Goal: Task Accomplishment & Management: Manage account settings

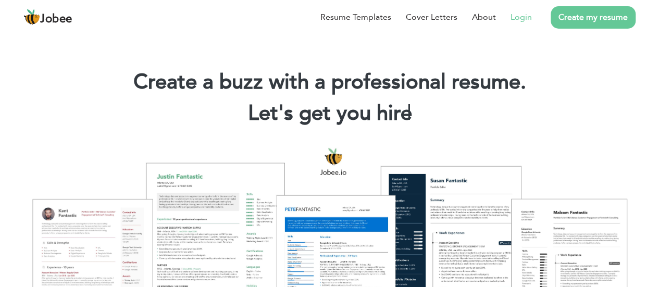
click at [520, 19] on link "Login" at bounding box center [520, 17] width 21 height 12
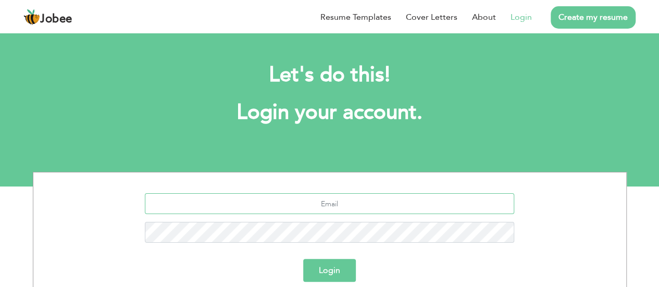
click at [334, 200] on input "text" at bounding box center [329, 203] width 369 height 21
type input "livmkhanaws@gmail.com"
click at [325, 266] on button "Login" at bounding box center [329, 270] width 53 height 23
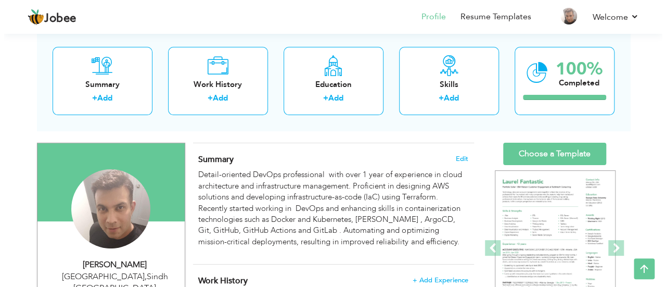
scroll to position [46, 0]
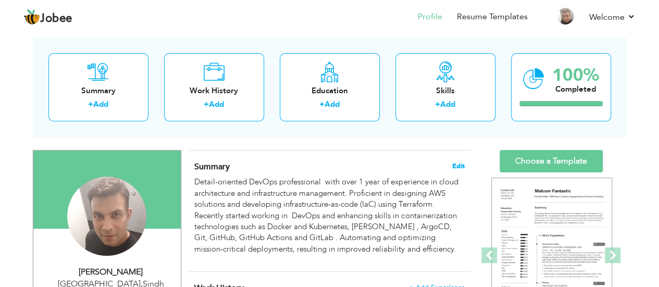
click at [458, 168] on span "Edit" at bounding box center [458, 165] width 12 height 7
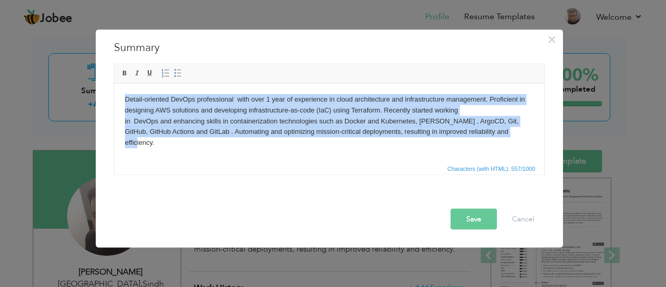
drag, startPoint x: 124, startPoint y: 100, endPoint x: 508, endPoint y: 154, distance: 387.3
click at [508, 154] on html "Detail-oriented DevOps professional with over 1 year of experience in cloud arc…" at bounding box center [329, 120] width 430 height 75
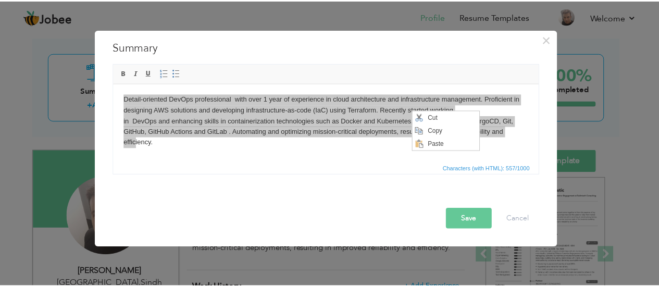
scroll to position [0, 0]
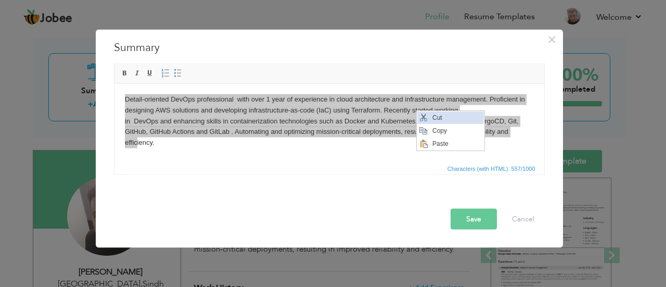
click at [422, 115] on span "Context Menu Options" at bounding box center [423, 117] width 8 height 8
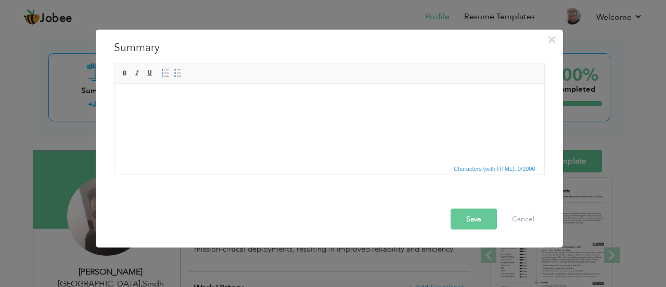
click at [195, 106] on html at bounding box center [329, 99] width 430 height 32
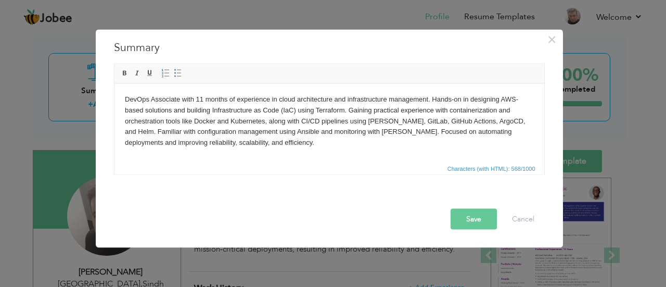
click at [474, 217] on button "Save" at bounding box center [474, 218] width 46 height 21
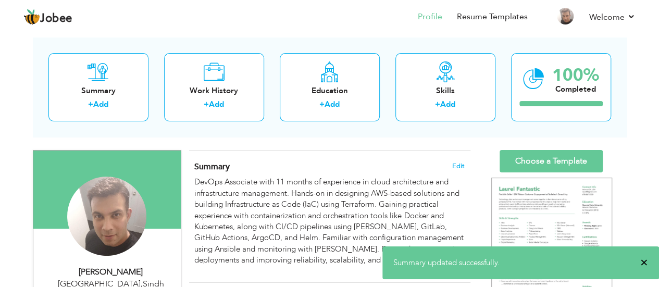
click at [642, 262] on span "×" at bounding box center [644, 262] width 8 height 10
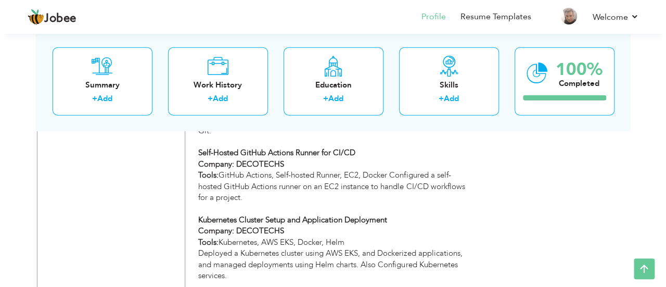
scroll to position [1192, 0]
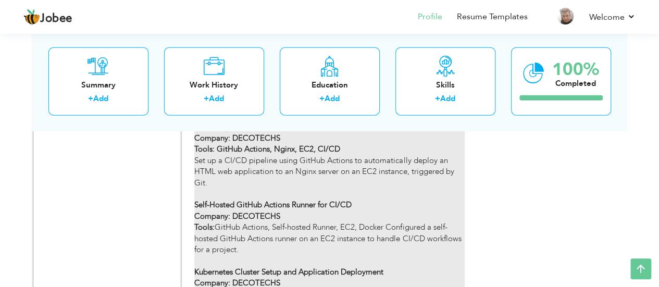
click at [351, 199] on strong "Self-Hosted GitHub Actions Runner for CI/CD Company: DECOTECHS Tools:" at bounding box center [272, 215] width 157 height 33
type input "DevOps Project"
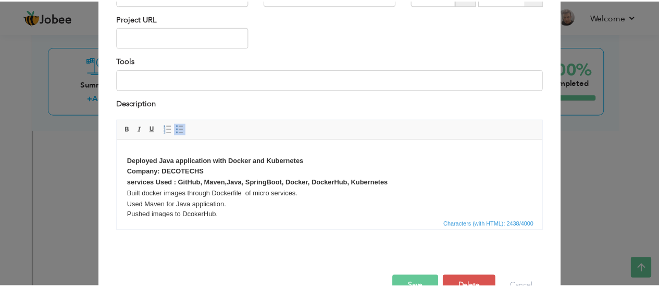
scroll to position [0, 0]
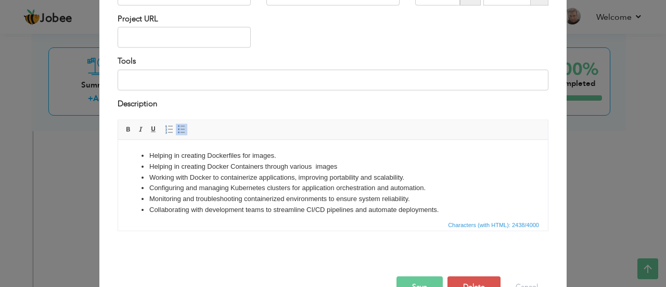
drag, startPoint x: 546, startPoint y: 206, endPoint x: 671, endPoint y: 279, distance: 145.1
click at [422, 282] on button "Save" at bounding box center [420, 286] width 46 height 21
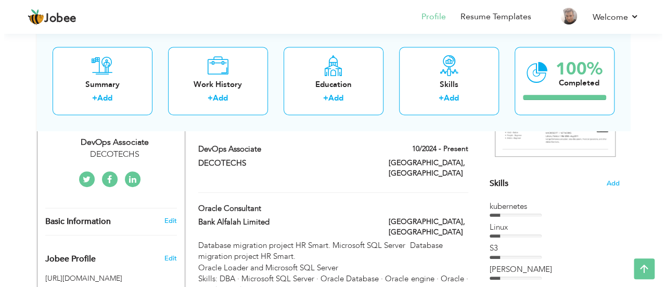
scroll to position [212, 0]
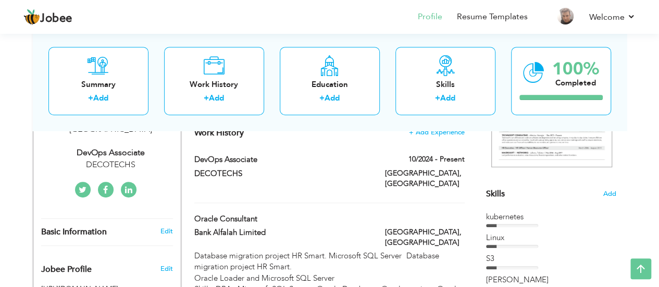
click at [507, 217] on div "kubernetes" at bounding box center [551, 216] width 130 height 11
click at [501, 193] on span "Skills" at bounding box center [495, 193] width 19 height 11
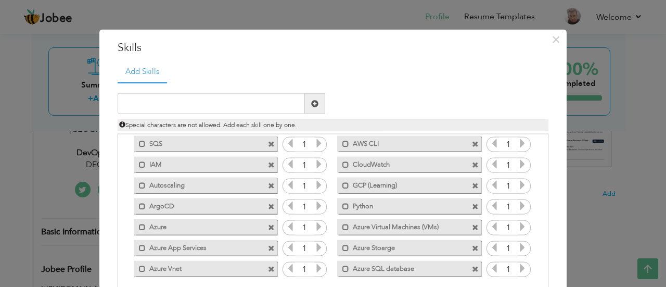
scroll to position [169, 0]
click at [268, 227] on span at bounding box center [271, 225] width 7 height 7
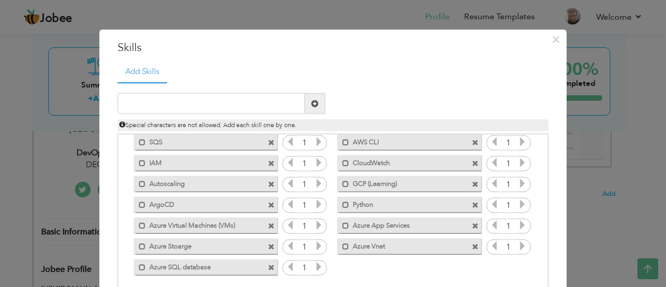
click at [268, 225] on span at bounding box center [271, 225] width 7 height 7
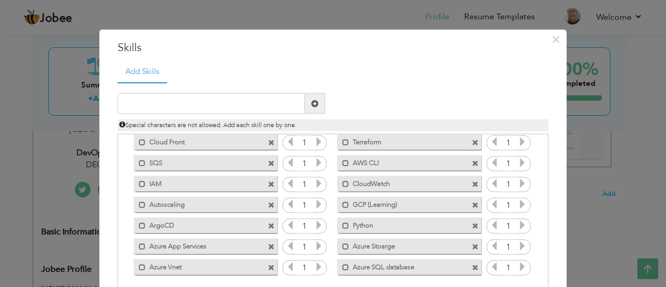
click at [268, 247] on span at bounding box center [271, 246] width 7 height 7
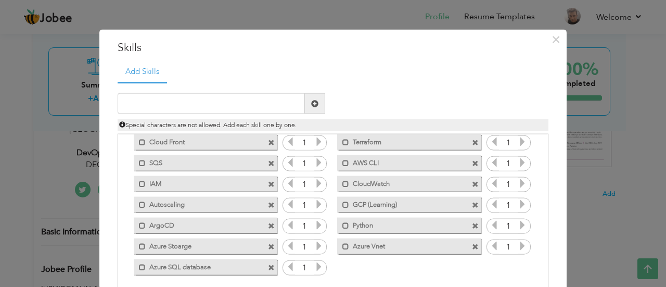
click at [268, 247] on span at bounding box center [271, 246] width 7 height 7
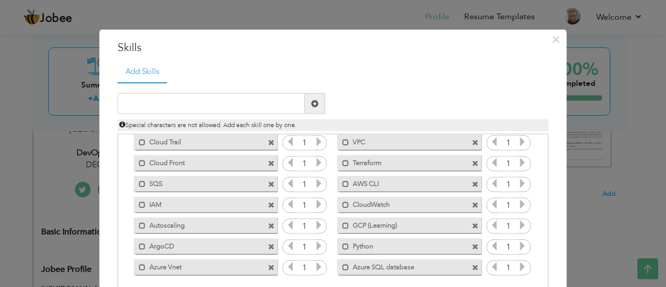
click at [268, 269] on span at bounding box center [271, 267] width 7 height 7
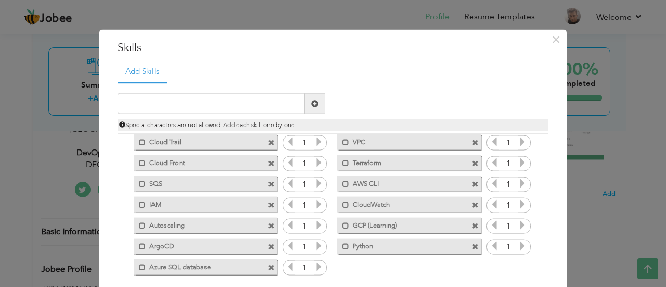
click at [268, 267] on span at bounding box center [271, 267] width 7 height 7
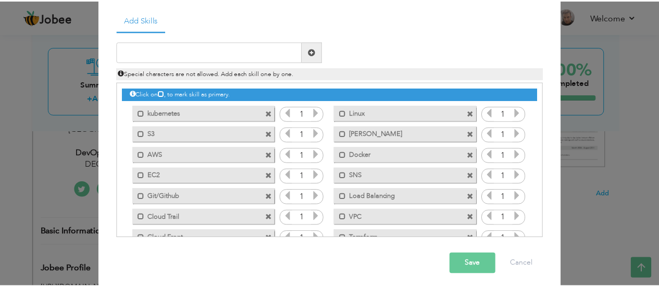
scroll to position [57, 0]
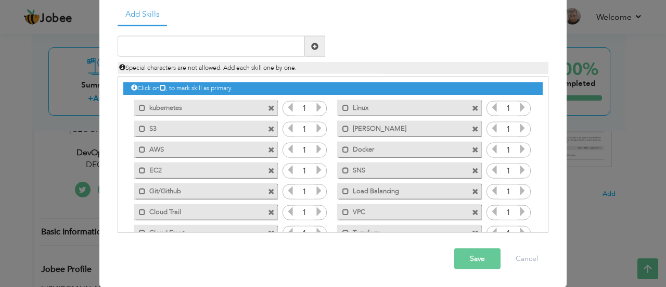
click at [463, 259] on button "Save" at bounding box center [477, 258] width 46 height 21
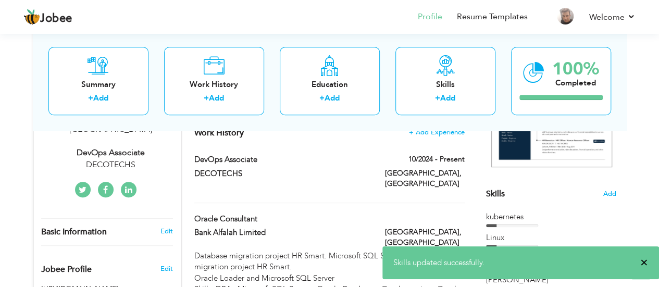
click at [641, 264] on span "×" at bounding box center [644, 262] width 8 height 10
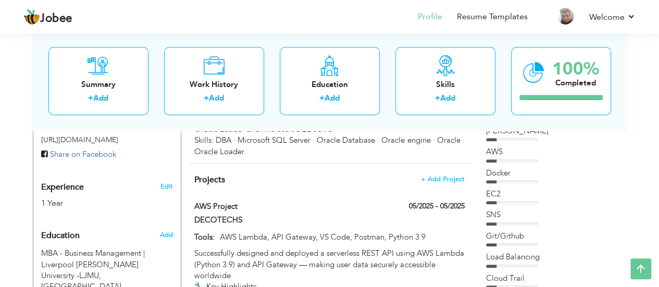
scroll to position [373, 0]
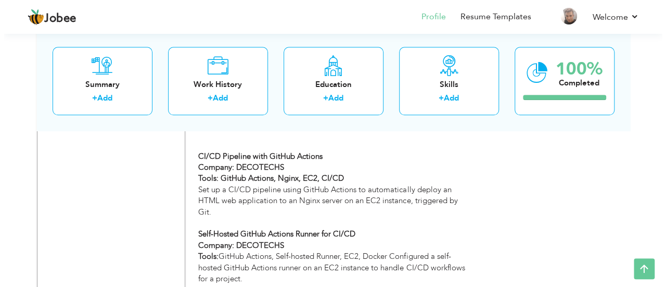
scroll to position [2459, 0]
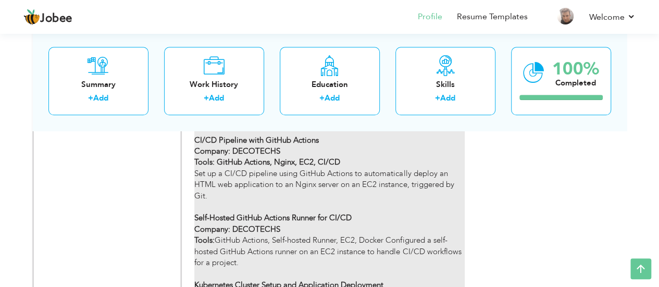
click at [245, 212] on strong "Self-Hosted GitHub Actions Runner for CI/CD Company: DECOTECHS Tools:" at bounding box center [272, 228] width 157 height 33
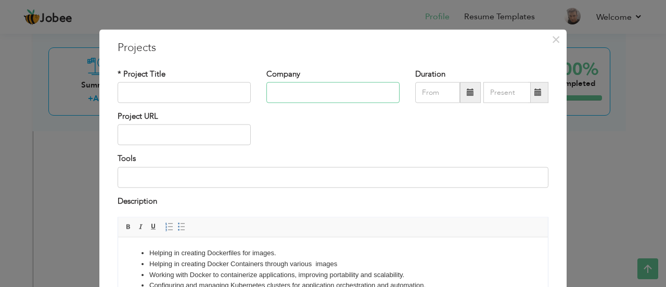
click at [289, 91] on input "text" at bounding box center [333, 92] width 133 height 21
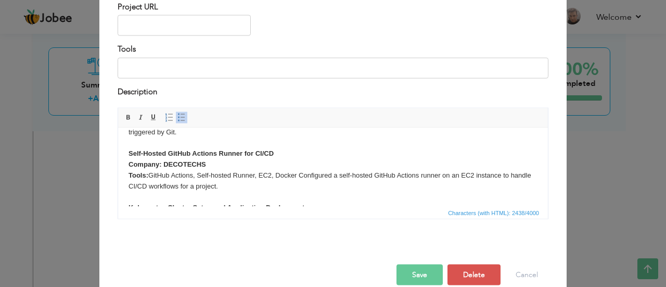
scroll to position [375, 0]
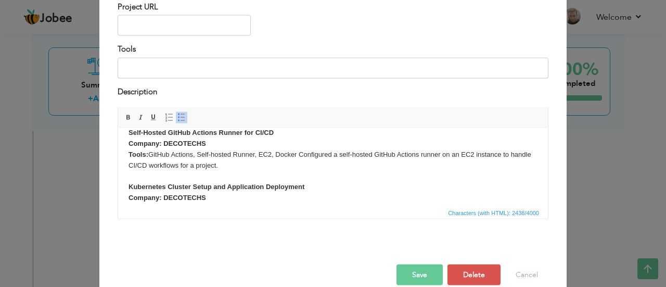
click at [289, 141] on body "Helping in creating Dockerfiles for images. Helping in creating Docker Containe…" at bounding box center [333, 10] width 409 height 494
click at [168, 143] on strong "Self-Hosted GitLab Runner for CI/CD Company: DECOTECHS Tools:" at bounding box center [189, 143] width 120 height 30
click at [257, 179] on body "Helping in creating Dockerfiles for images. Helping in creating Docker Containe…" at bounding box center [333, 10] width 409 height 494
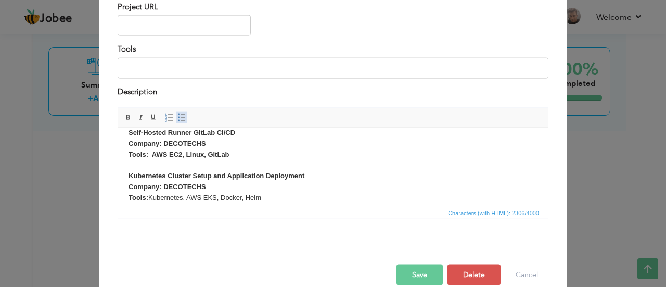
drag, startPoint x: 176, startPoint y: 118, endPoint x: 92, endPoint y: 0, distance: 145.2
click at [178, 118] on span at bounding box center [182, 117] width 8 height 8
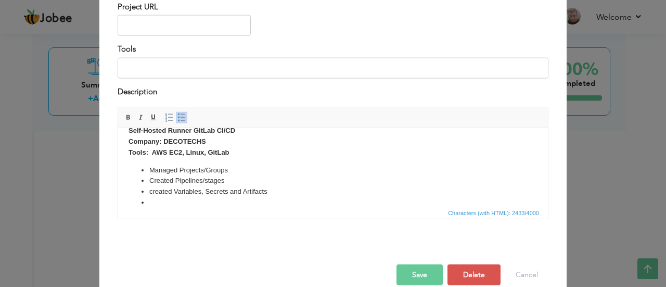
scroll to position [388, 0]
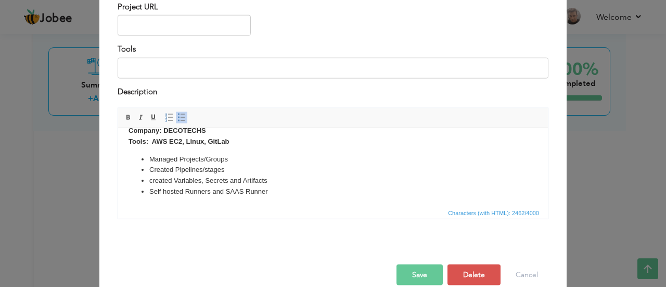
click at [298, 197] on li "Self hosted Runners and SAAS Runner" at bounding box center [333, 191] width 368 height 11
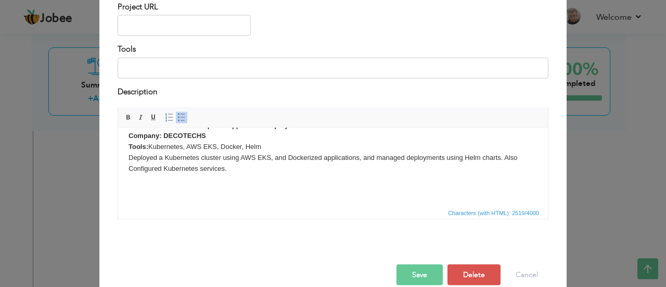
scroll to position [441, 0]
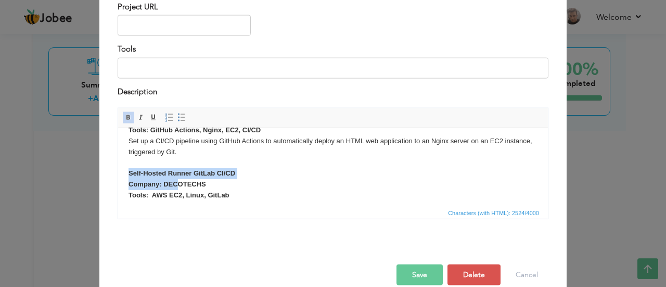
scroll to position [338, 0]
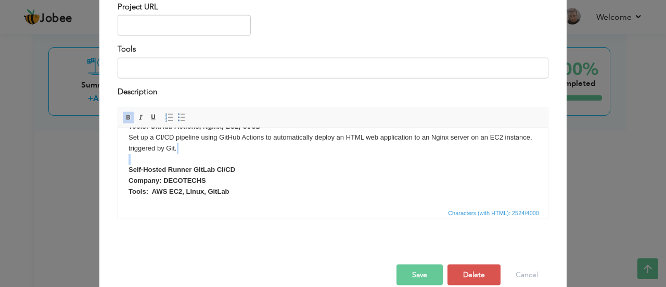
drag, startPoint x: 129, startPoint y: 181, endPoint x: 211, endPoint y: 170, distance: 83.0
click at [182, 169] on body "Helping in creating Dockerfiles for images. Helping in creating Docker Containe…" at bounding box center [333, 75] width 409 height 551
click at [239, 167] on body "Helping in creating Dockerfiles for images. Helping in creating Docker Containe…" at bounding box center [333, 75] width 409 height 551
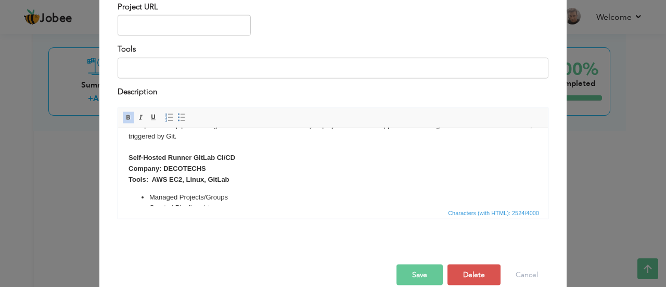
scroll to position [317, 0]
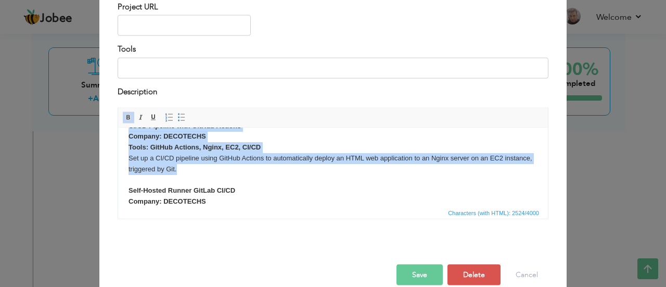
drag, startPoint x: 124, startPoint y: 165, endPoint x: 225, endPoint y: 178, distance: 101.8
click at [225, 178] on html "Helping in creating Dockerfiles for images. Helping in creating Docker Containe…" at bounding box center [333, 97] width 430 height 572
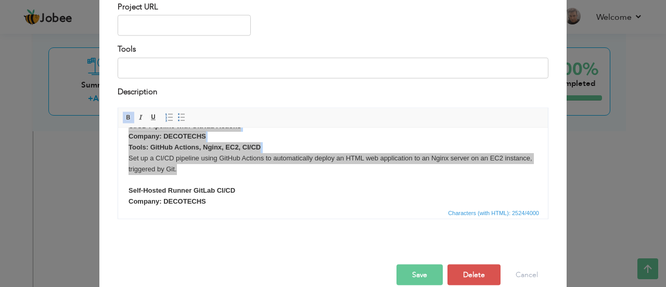
scroll to position [0, 0]
click at [215, 184] on span "Copy" at bounding box center [241, 184] width 54 height 12
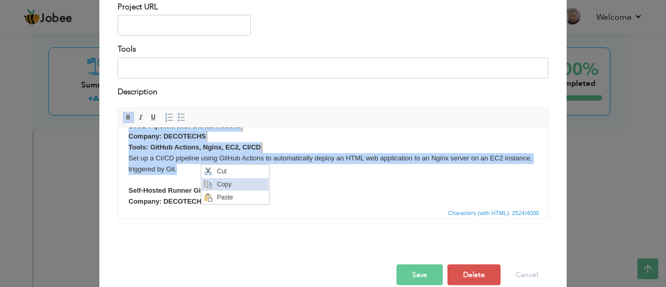
copy body "CI/CD Pipeline with GitHub Actions Company: DECOTECHS Tools: GitHub Actions, Ng…"
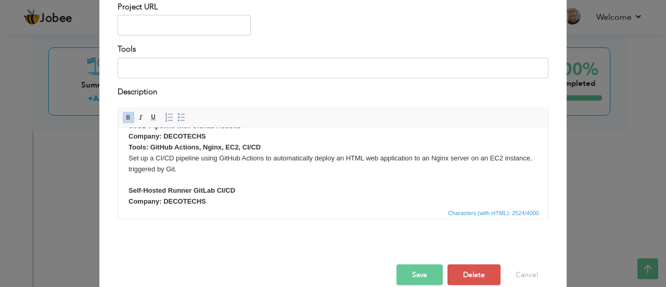
click at [289, 193] on body "Helping in creating Dockerfiles for images. Helping in creating Docker Containe…" at bounding box center [333, 96] width 409 height 551
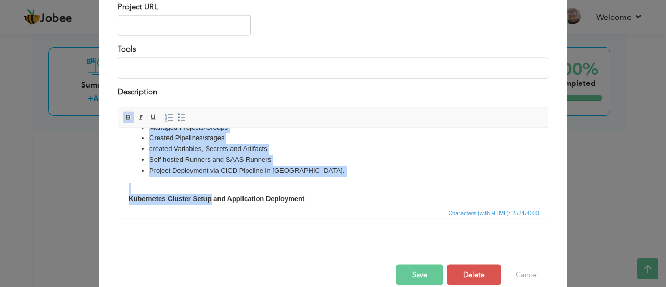
scroll to position [428, 0]
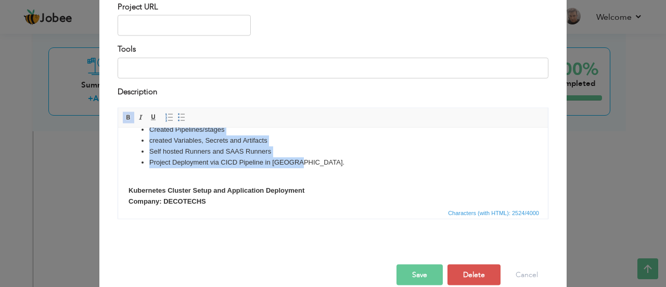
drag, startPoint x: 128, startPoint y: 149, endPoint x: 302, endPoint y: 175, distance: 176.3
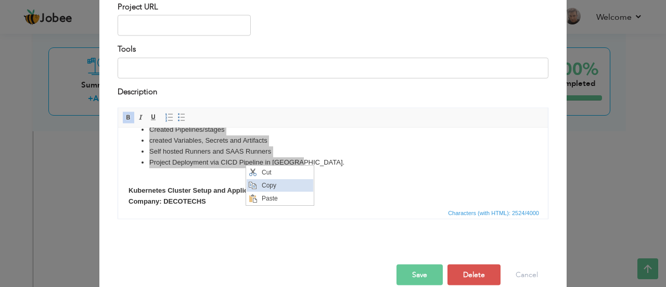
click at [262, 183] on span "Copy" at bounding box center [286, 185] width 54 height 12
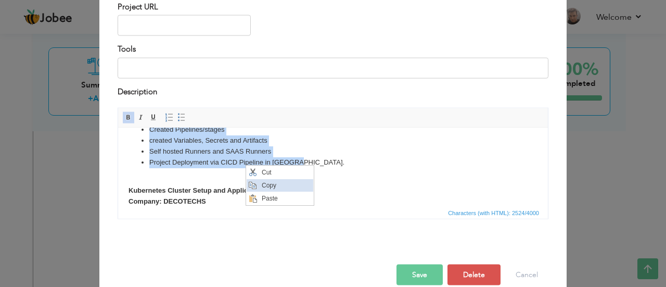
copy body "Self-Hosted Runner GitLab CI/CD Company: DECOTECHS Tools: AWS EC2, Linux, GitLa…"
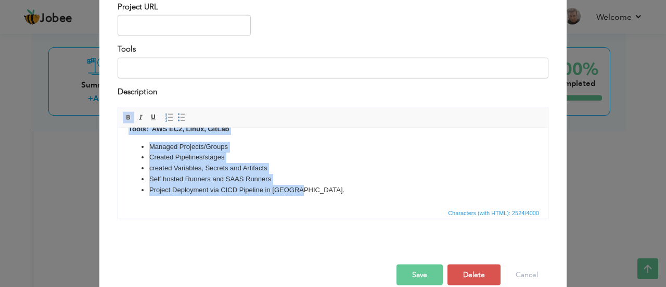
click at [352, 173] on li "created Variables, Secrets and Artifacts" at bounding box center [333, 167] width 368 height 11
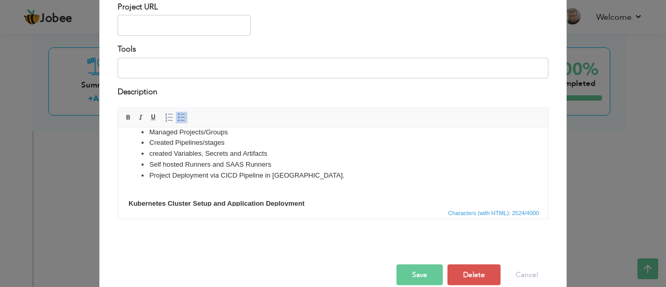
scroll to position [421, 0]
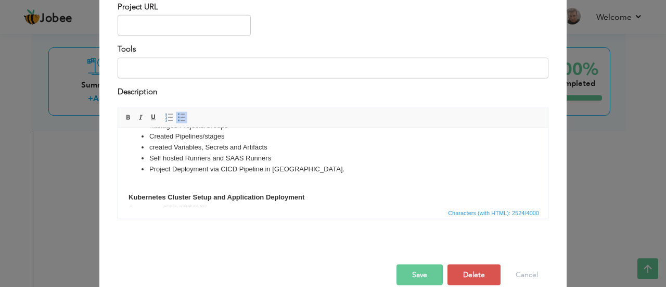
click at [242, 131] on li "Managed Projects/Groups" at bounding box center [333, 125] width 368 height 11
click at [229, 142] on li "Created Pipelines/stages" at bounding box center [333, 136] width 368 height 11
click at [273, 153] on li "created Variables, Secrets and Artifacts" at bounding box center [333, 147] width 368 height 11
click at [275, 163] on li "Self hosted Runners and SAAS Runners" at bounding box center [333, 158] width 368 height 11
click at [297, 174] on li "Project Deployment via CICD Pipeline in [GEOGRAPHIC_DATA]." at bounding box center [333, 168] width 368 height 11
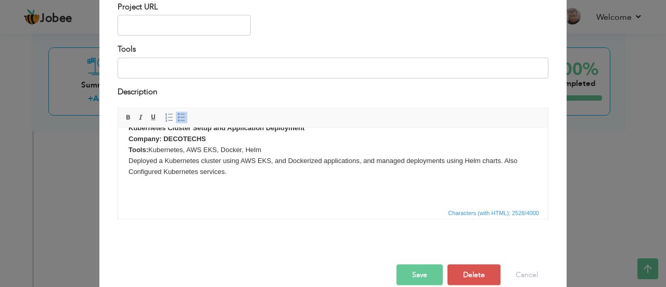
scroll to position [504, 0]
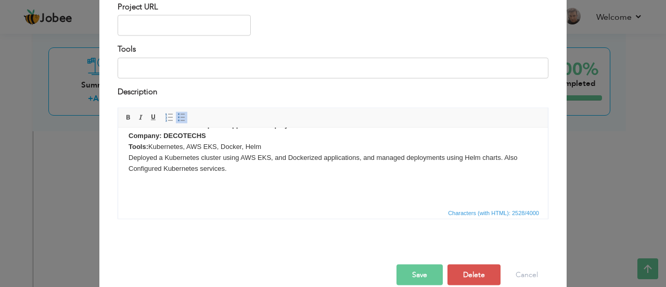
click at [412, 235] on div "Save Save and Continue Delete Cancel" at bounding box center [333, 264] width 447 height 58
click at [415, 271] on button "Save" at bounding box center [420, 274] width 46 height 21
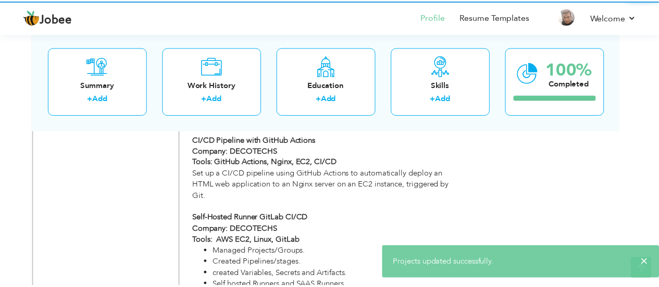
scroll to position [0, 0]
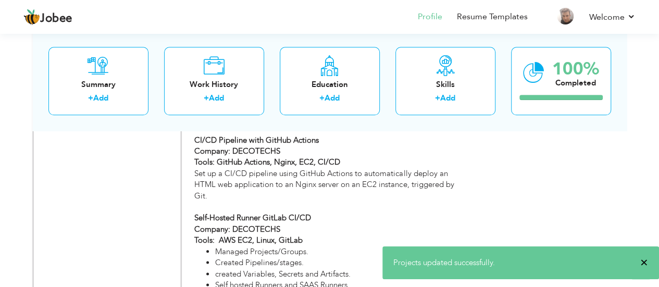
click at [643, 260] on span "×" at bounding box center [644, 262] width 8 height 10
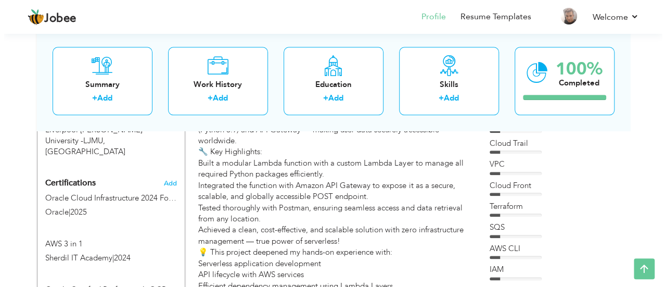
scroll to position [508, 0]
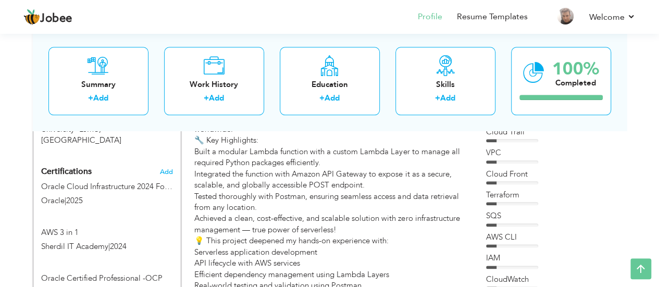
click at [158, 162] on div "Certifications Add Oracle Cloud Infrastructure 2024 Foundation Associate Oracle…" at bounding box center [106, 232] width 147 height 141
click at [163, 168] on span "Add" at bounding box center [166, 171] width 14 height 7
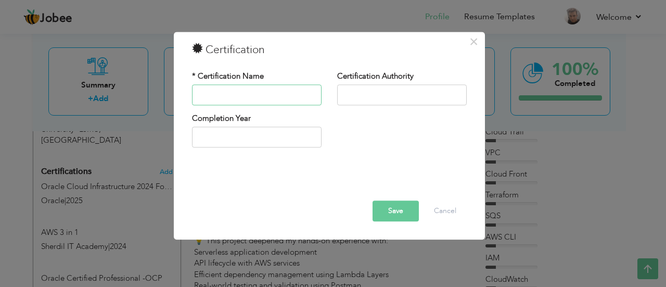
click at [271, 98] on input "text" at bounding box center [257, 94] width 130 height 21
type input "A"
type input "C"
type input "AWS Solution Architect - Associate"
click at [359, 96] on input "text" at bounding box center [402, 94] width 130 height 21
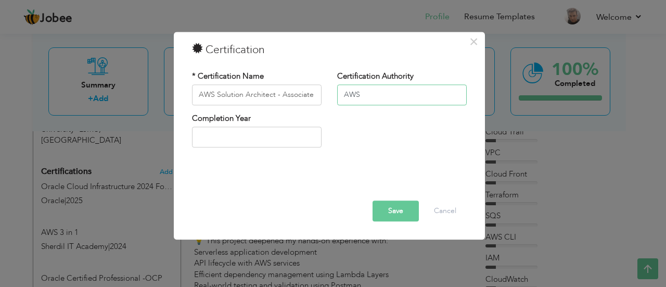
type input "AWS"
type input "2025"
click at [260, 139] on input "2025" at bounding box center [257, 137] width 130 height 21
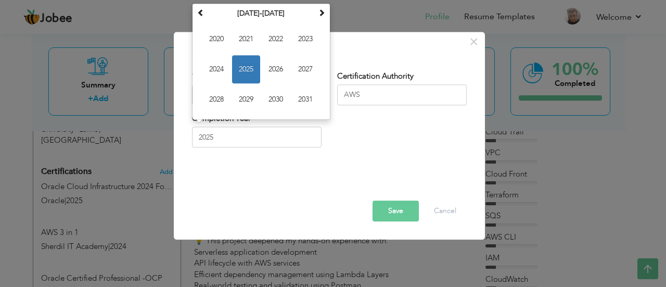
click at [429, 139] on div "Completion Year 2025 September 2025 Su Mo Tu We Th Fr Sa 31 1 2 3 4 5 6 7 8 9 1…" at bounding box center [329, 134] width 290 height 42
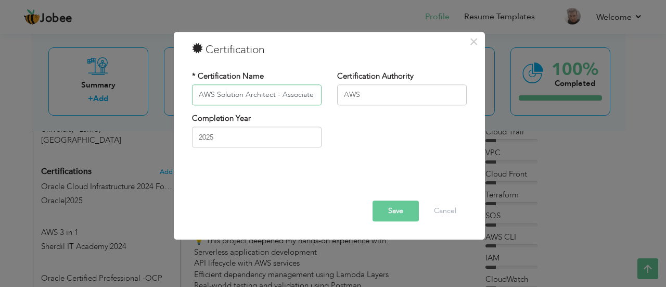
click at [199, 97] on input "AWS Solution Architect - Associate" at bounding box center [257, 94] width 130 height 21
drag, startPoint x: 313, startPoint y: 93, endPoint x: 87, endPoint y: 87, distance: 225.5
click at [87, 87] on div "× Certification * Certification Name AWS Solution Architect - Associate Certifi…" at bounding box center [333, 143] width 666 height 287
paste input "Certified Solutions"
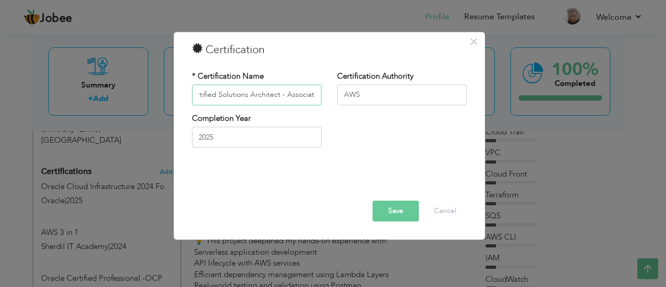
type input "AWS Certified Solutions Architect - Associate"
click at [398, 210] on button "Save" at bounding box center [396, 210] width 46 height 21
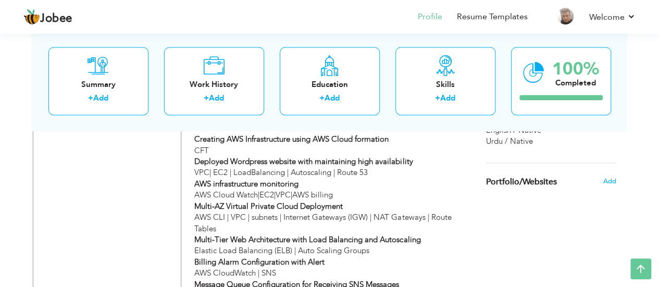
scroll to position [877, 0]
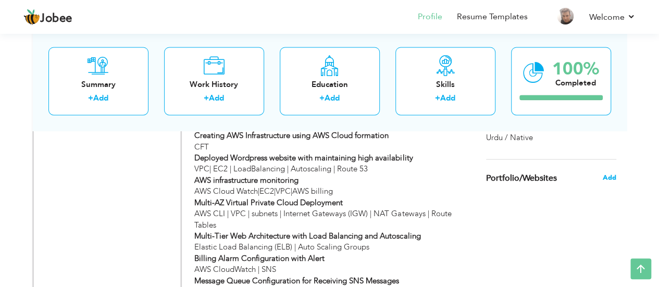
click at [610, 175] on span "Add" at bounding box center [609, 176] width 14 height 9
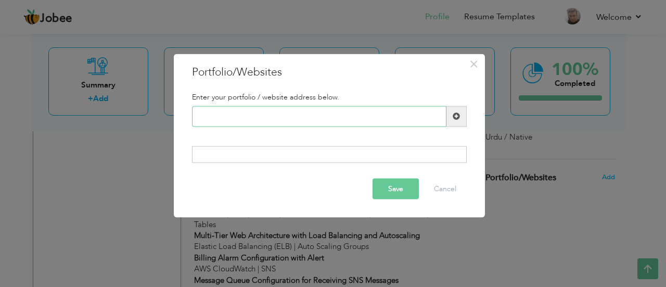
click at [399, 118] on input "text" at bounding box center [319, 116] width 255 height 21
click at [354, 119] on input "text" at bounding box center [319, 116] width 255 height 21
paste input "[DOMAIN_NAME][URL][PERSON_NAME]"
type input "[DOMAIN_NAME][URL][PERSON_NAME]"
click at [366, 151] on div at bounding box center [329, 154] width 275 height 17
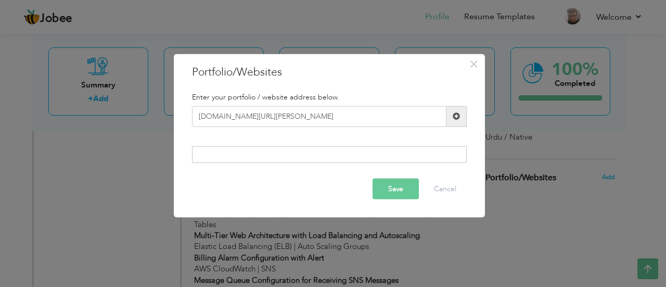
click at [350, 156] on div at bounding box center [329, 154] width 275 height 17
drag, startPoint x: 297, startPoint y: 150, endPoint x: 399, endPoint y: 124, distance: 105.2
click at [305, 146] on div "Enter your portfolio / website address below. www.linkedin.com/in/mudassir-khan…" at bounding box center [329, 128] width 290 height 86
click at [392, 189] on button "Save" at bounding box center [396, 189] width 46 height 21
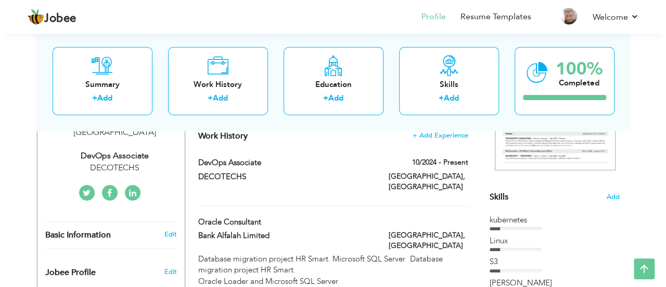
scroll to position [206, 0]
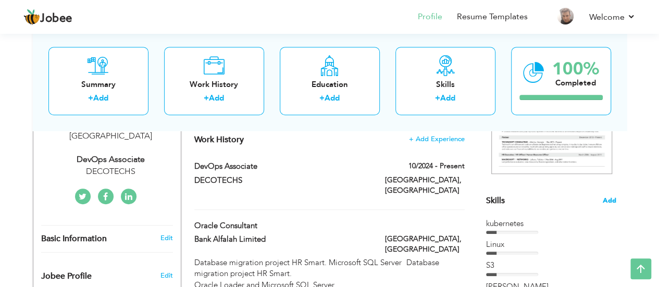
click at [604, 200] on span "Add" at bounding box center [609, 201] width 14 height 10
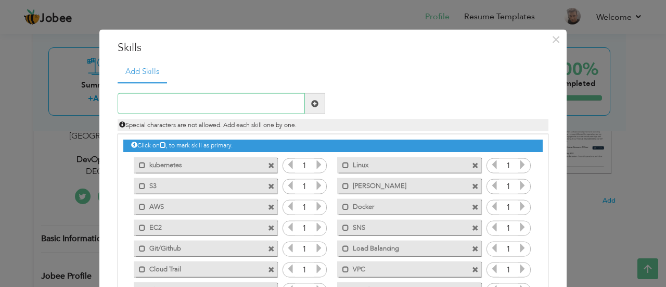
click at [284, 104] on input "text" at bounding box center [211, 103] width 187 height 21
type input "HELM"
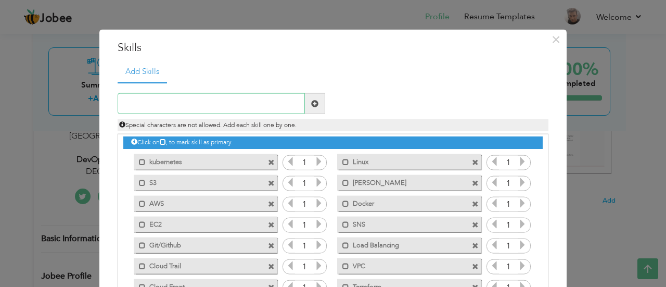
scroll to position [0, 0]
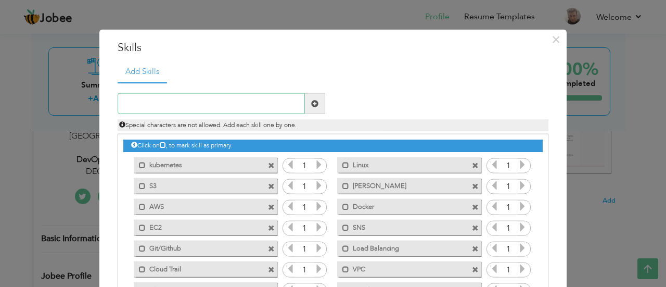
click at [214, 107] on input "text" at bounding box center [211, 103] width 187 height 21
type input "GitLab"
click at [227, 101] on input "text" at bounding box center [211, 103] width 187 height 21
type input "Prometheus"
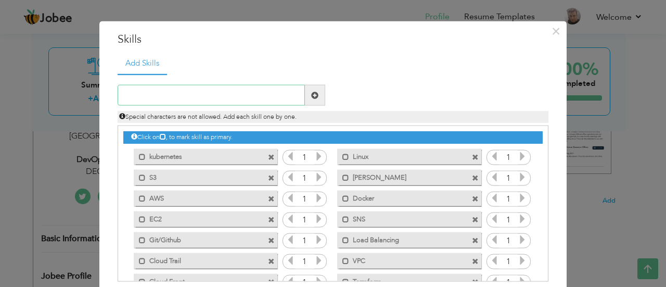
click at [153, 97] on input "text" at bounding box center [211, 95] width 187 height 21
type input "Grafana"
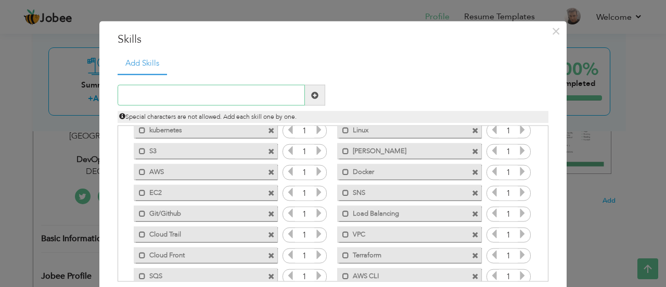
scroll to position [0, 0]
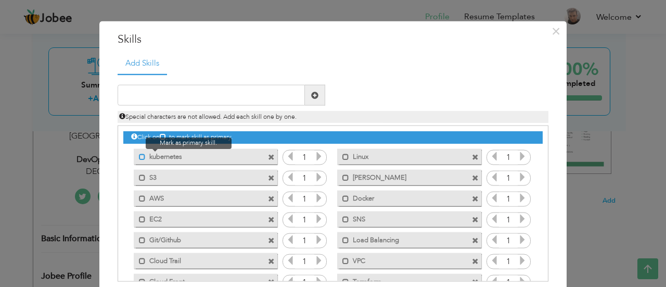
click at [139, 155] on span at bounding box center [142, 156] width 7 height 7
click at [141, 156] on span at bounding box center [144, 156] width 7 height 7
click at [139, 155] on span at bounding box center [142, 156] width 7 height 7
click at [141, 155] on span at bounding box center [144, 156] width 7 height 7
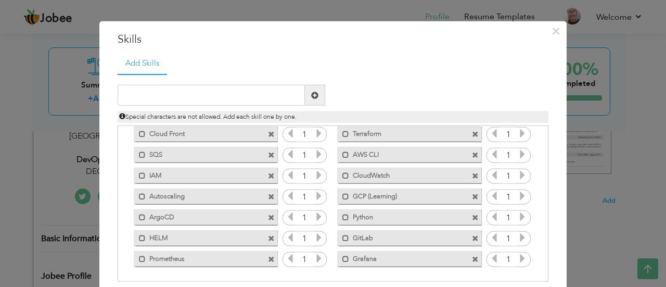
scroll to position [57, 0]
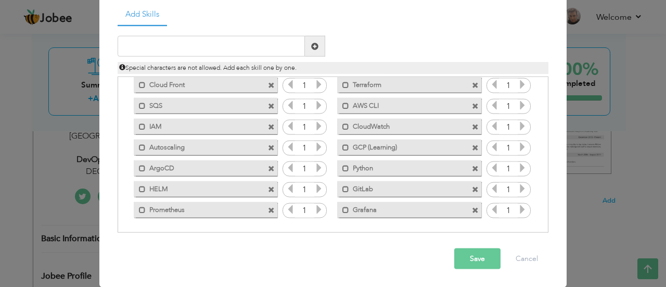
click at [476, 256] on button "Save" at bounding box center [477, 258] width 46 height 21
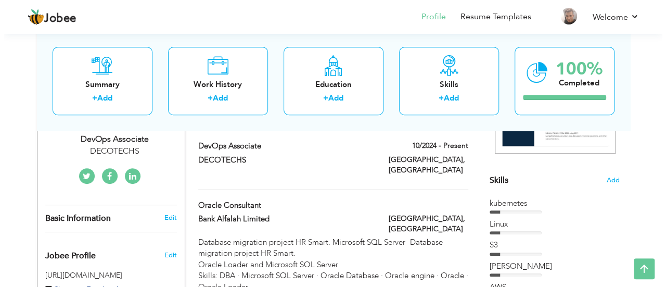
scroll to position [215, 0]
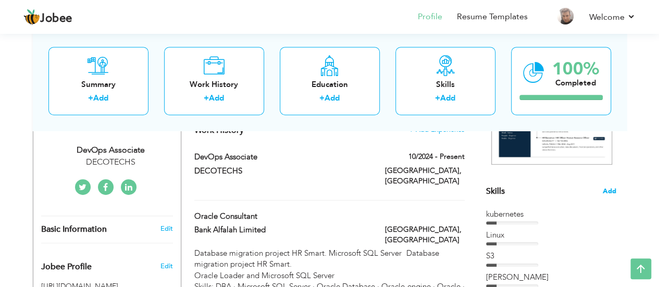
click at [604, 191] on span "Add" at bounding box center [609, 191] width 14 height 10
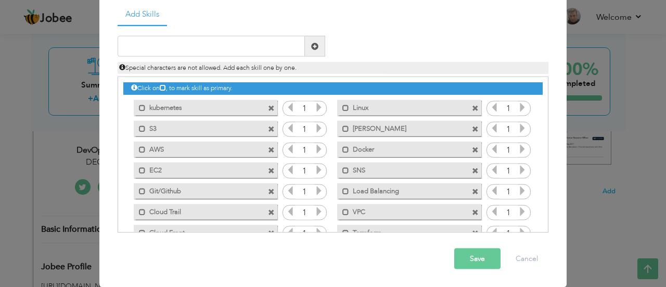
scroll to position [0, 0]
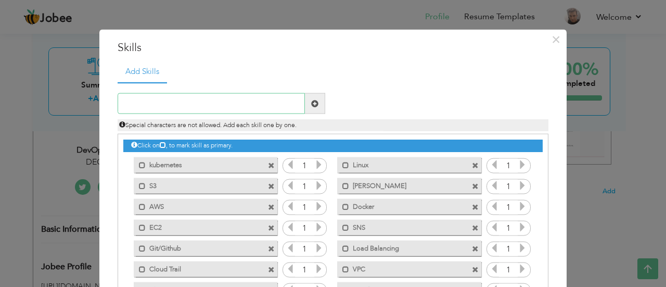
click at [270, 100] on input "text" at bounding box center [211, 103] width 187 height 21
type input "CICD"
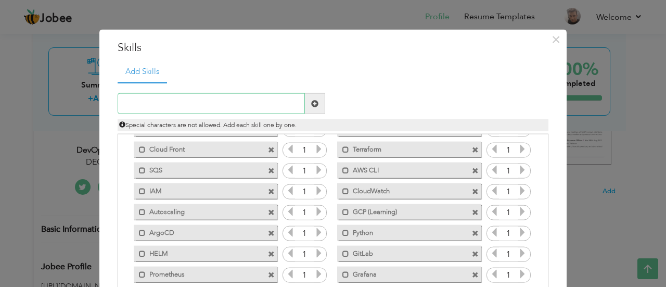
scroll to position [117, 0]
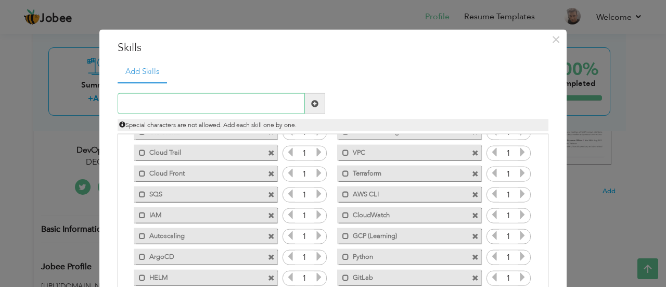
click at [209, 97] on input "text" at bounding box center [211, 103] width 187 height 21
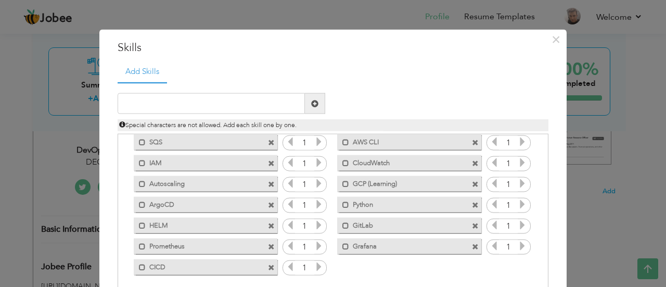
scroll to position [57, 0]
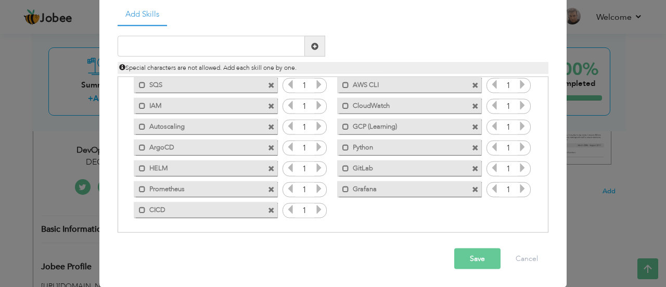
click at [473, 257] on button "Save" at bounding box center [477, 258] width 46 height 21
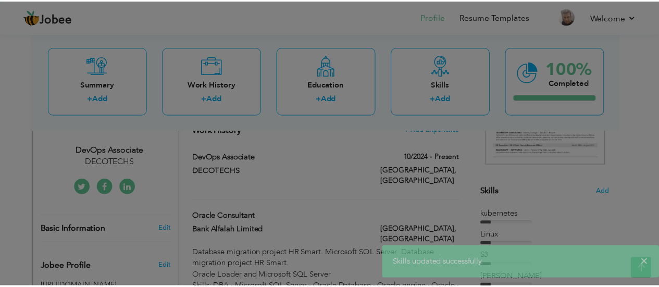
scroll to position [0, 0]
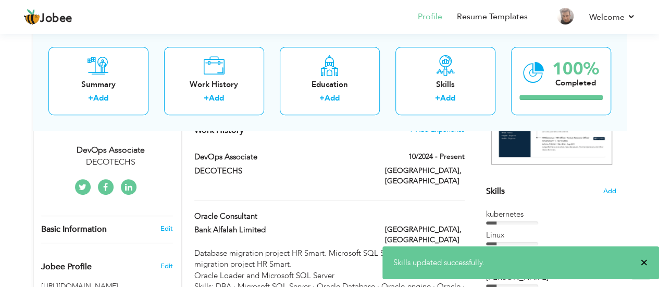
click at [643, 264] on span "×" at bounding box center [644, 262] width 8 height 10
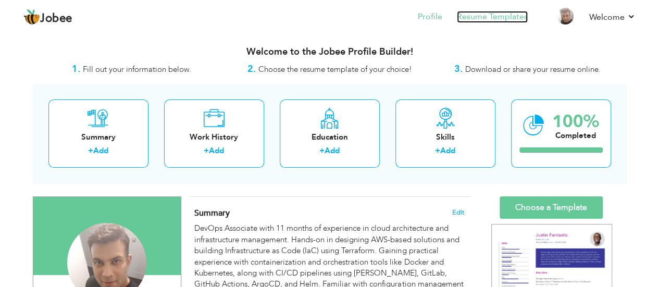
click at [489, 18] on link "Resume Templates" at bounding box center [492, 17] width 71 height 12
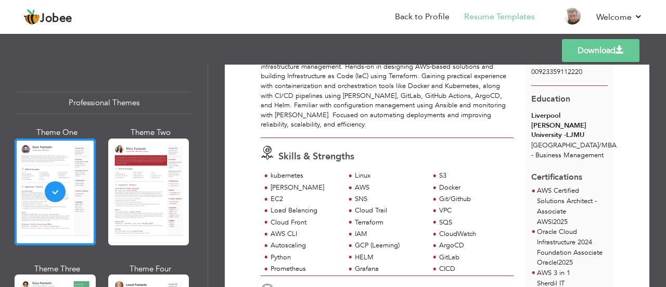
scroll to position [156, 0]
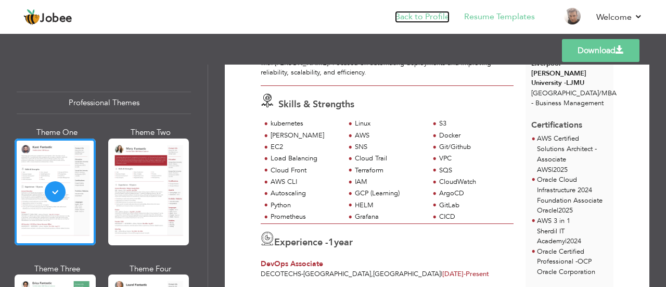
click at [420, 19] on link "Back to Profile" at bounding box center [422, 17] width 55 height 12
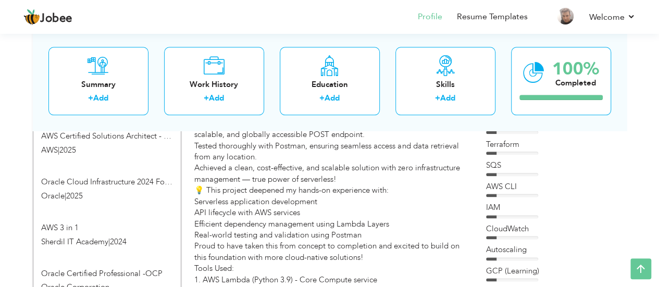
scroll to position [566, 0]
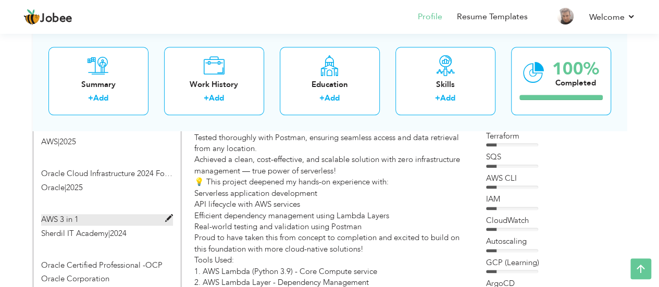
click at [166, 214] on span at bounding box center [169, 218] width 8 height 8
type input "AWS 3 in 1"
type input "Sherdil IT Academy"
type input "2024"
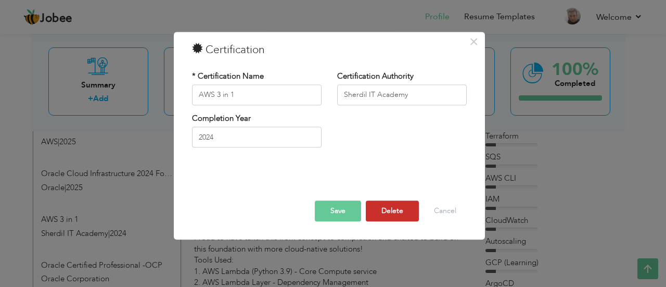
click at [395, 212] on button "Delete" at bounding box center [392, 210] width 53 height 21
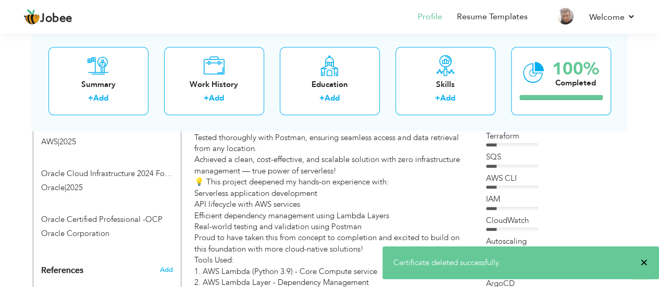
click at [645, 262] on span "×" at bounding box center [644, 262] width 8 height 10
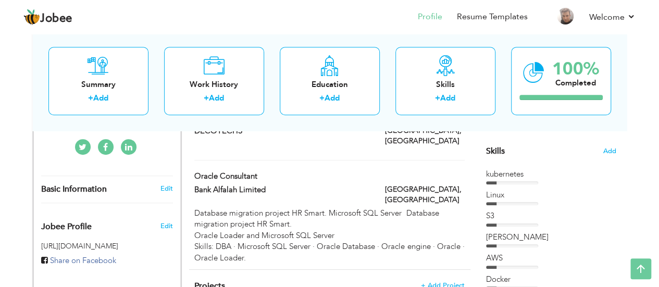
scroll to position [0, 0]
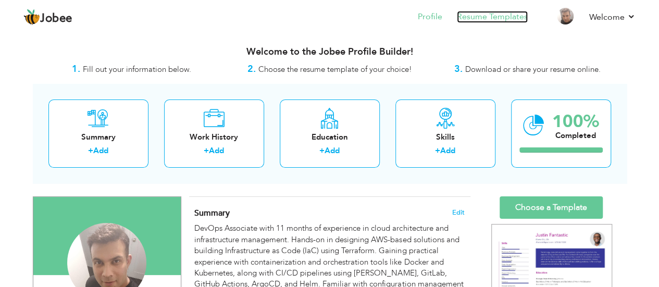
click at [491, 20] on link "Resume Templates" at bounding box center [492, 17] width 71 height 12
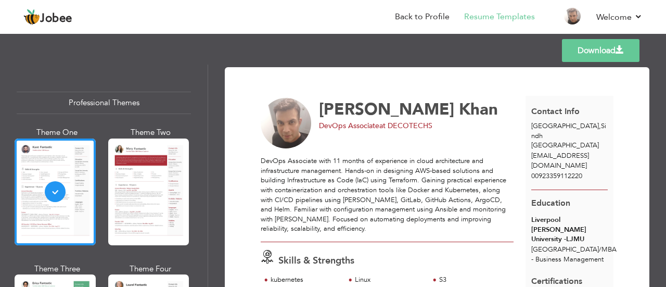
click at [591, 54] on link "Download" at bounding box center [601, 50] width 78 height 23
